Goal: Information Seeking & Learning: Learn about a topic

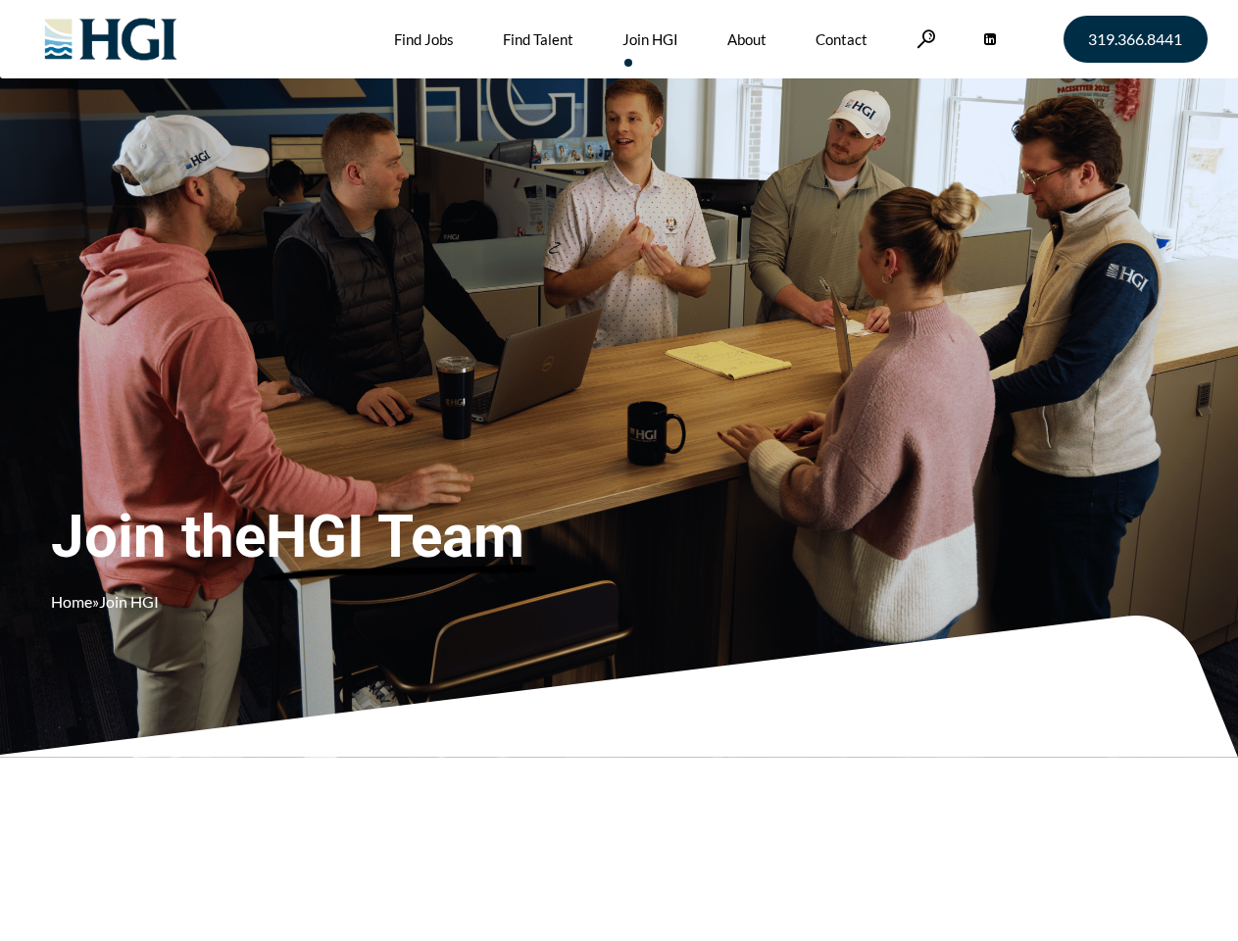
click at [619, 471] on div "Join the HGI Team Home » Join HGI" at bounding box center [366, 441] width 630 height 381
click at [924, 38] on link at bounding box center [927, 38] width 20 height 19
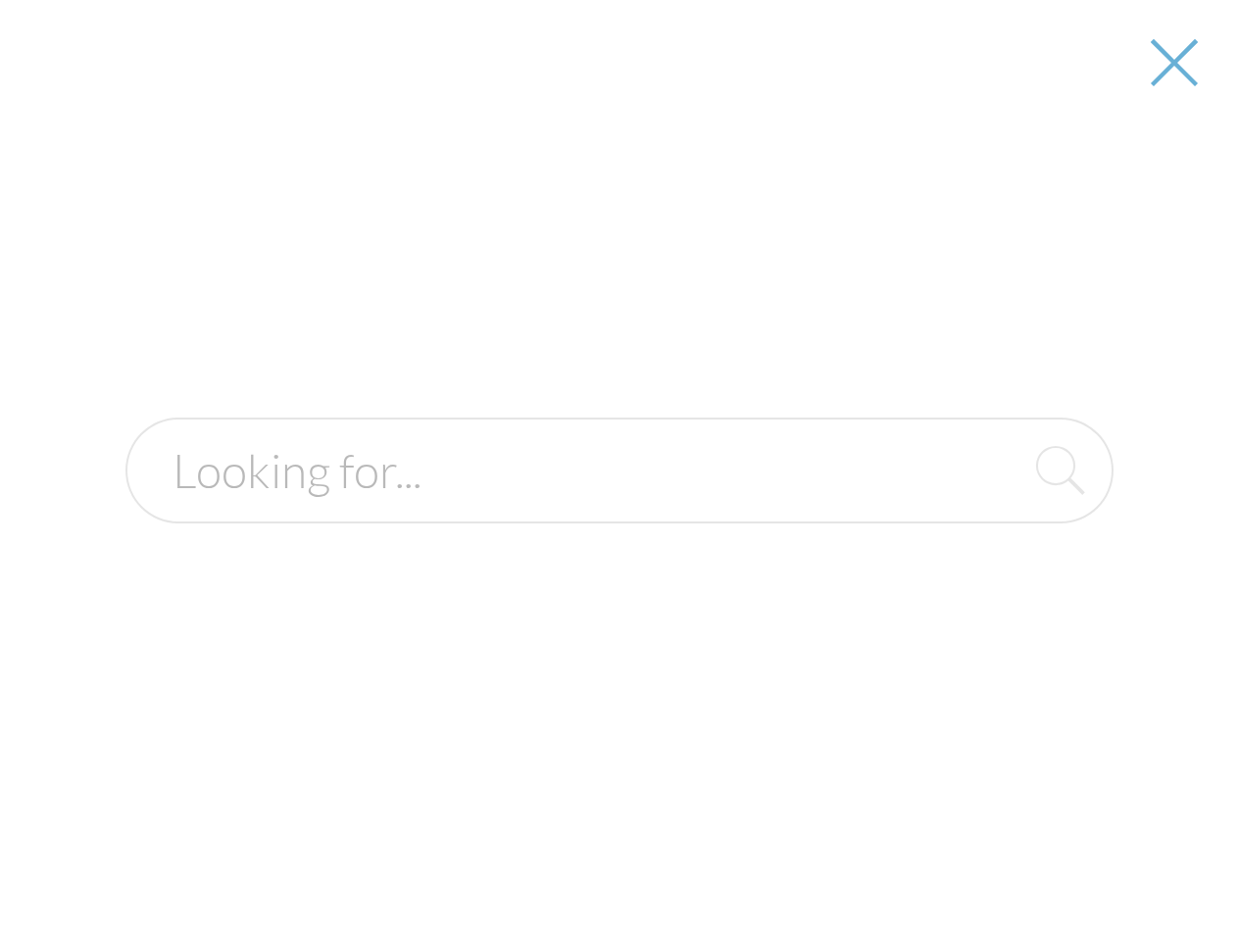
click at [619, 471] on div "Join the HGI Team Home » Join HGI" at bounding box center [366, 441] width 630 height 381
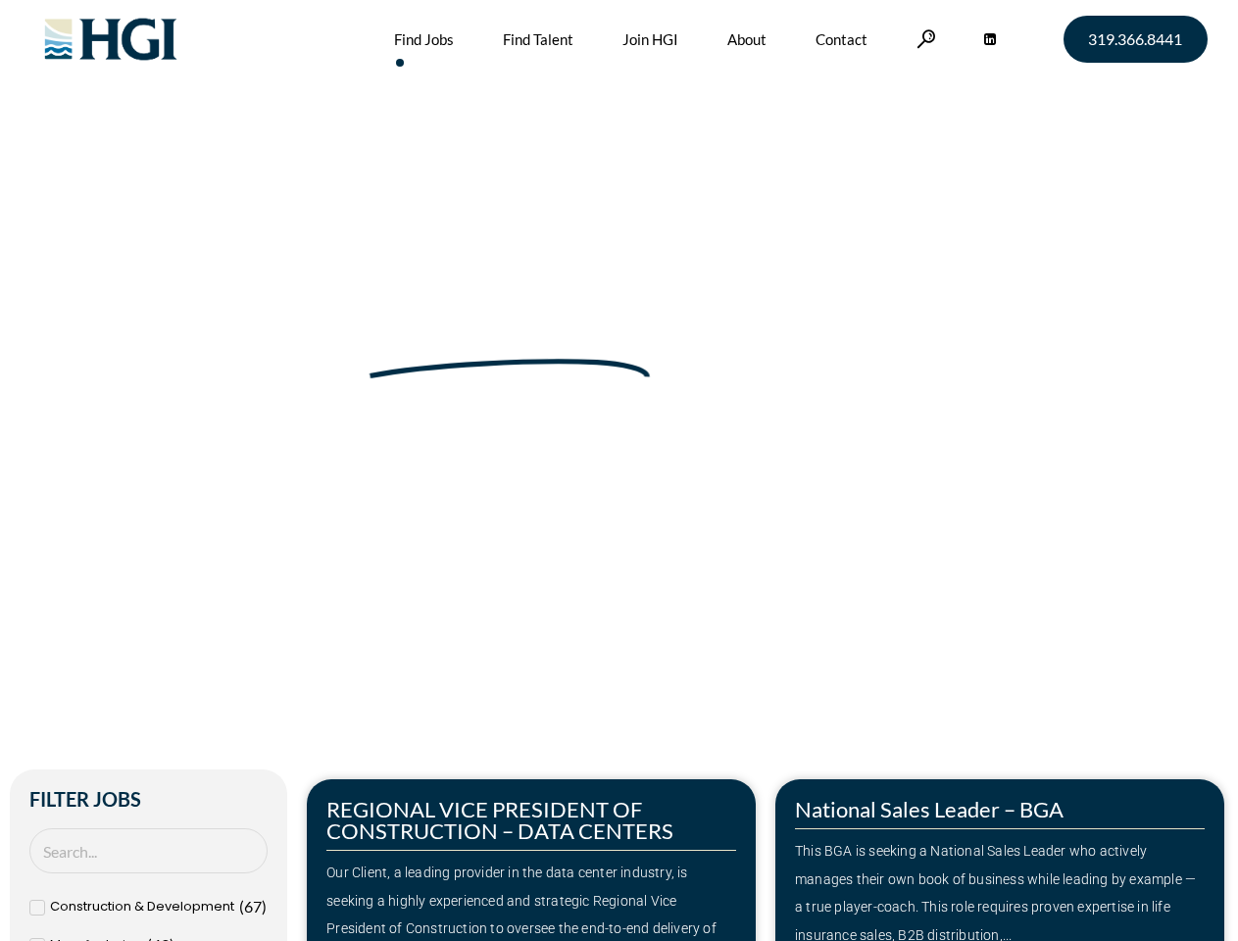
click at [619, 471] on div "Make Your Next Move Home » Jobs" at bounding box center [620, 414] width 1118 height 828
click at [924, 38] on link at bounding box center [927, 38] width 20 height 19
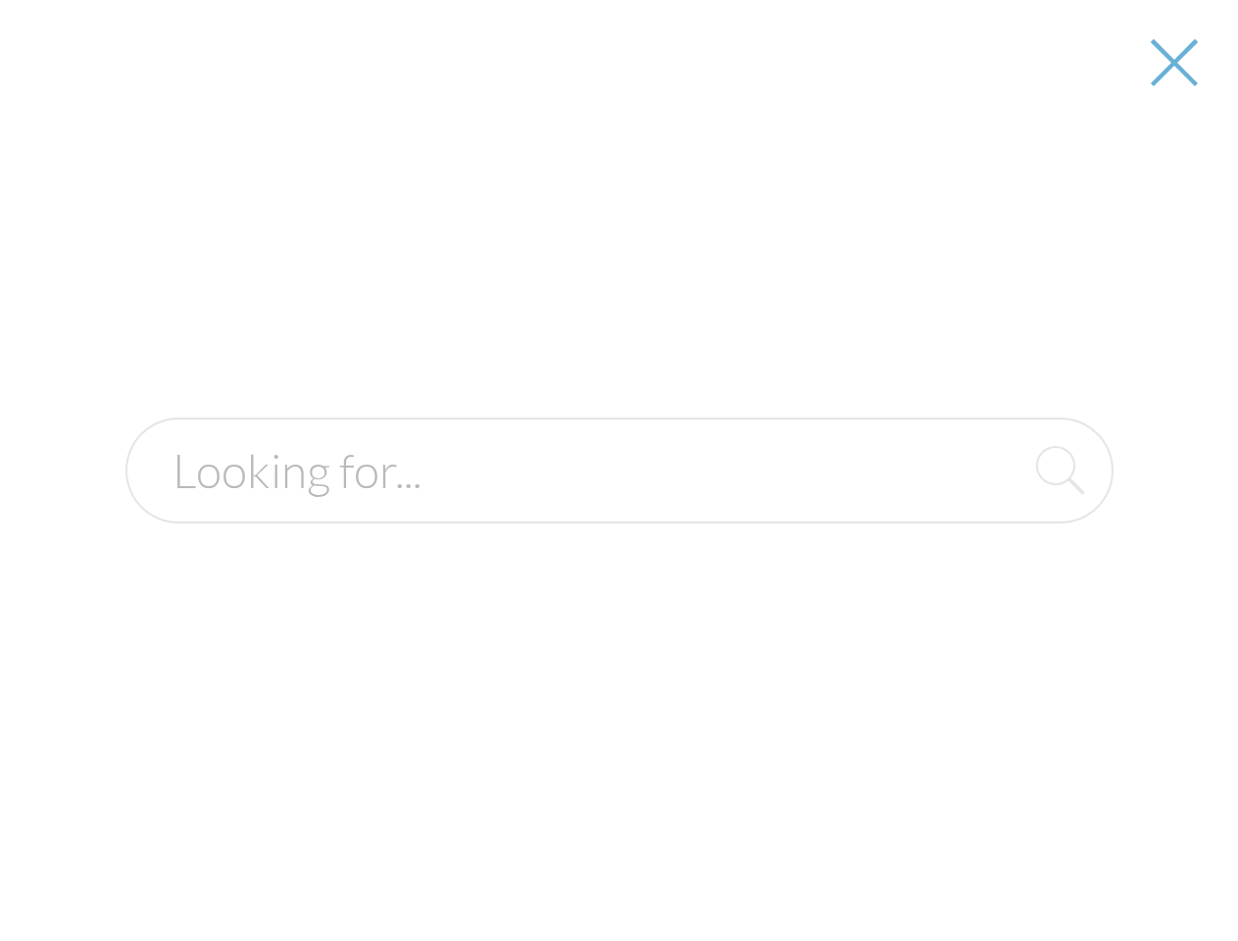
click at [531, 860] on div "Our Client, a leading provider in the data center industry, is seeking a highly…" at bounding box center [531, 915] width 410 height 113
click at [1000, 524] on form at bounding box center [620, 471] width 988 height 106
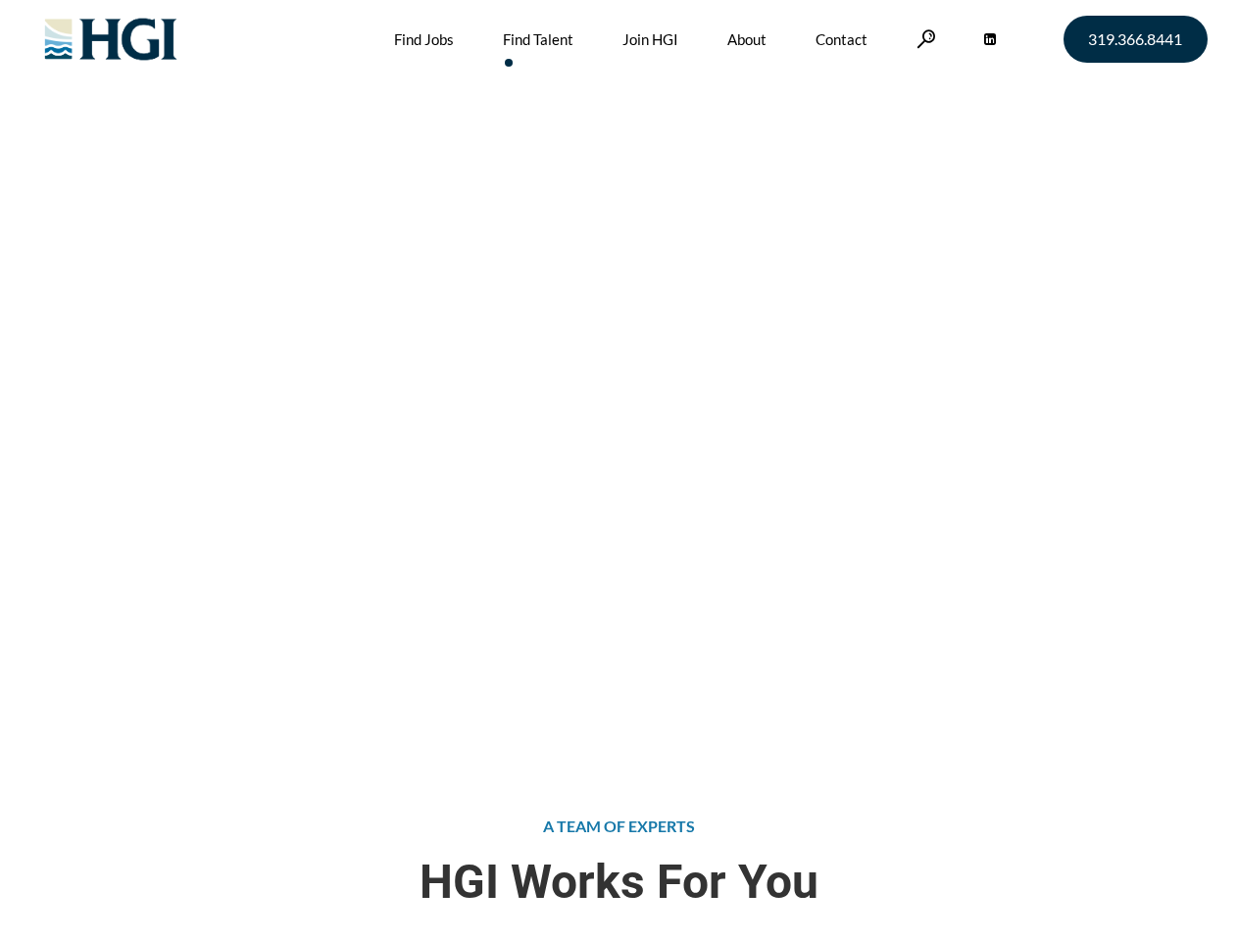
click at [619, 471] on div "Attract the Right Talent Home » Find Talent" at bounding box center [619, 376] width 1238 height 753
click at [924, 38] on link at bounding box center [927, 38] width 20 height 19
